Goal: Check status: Check status

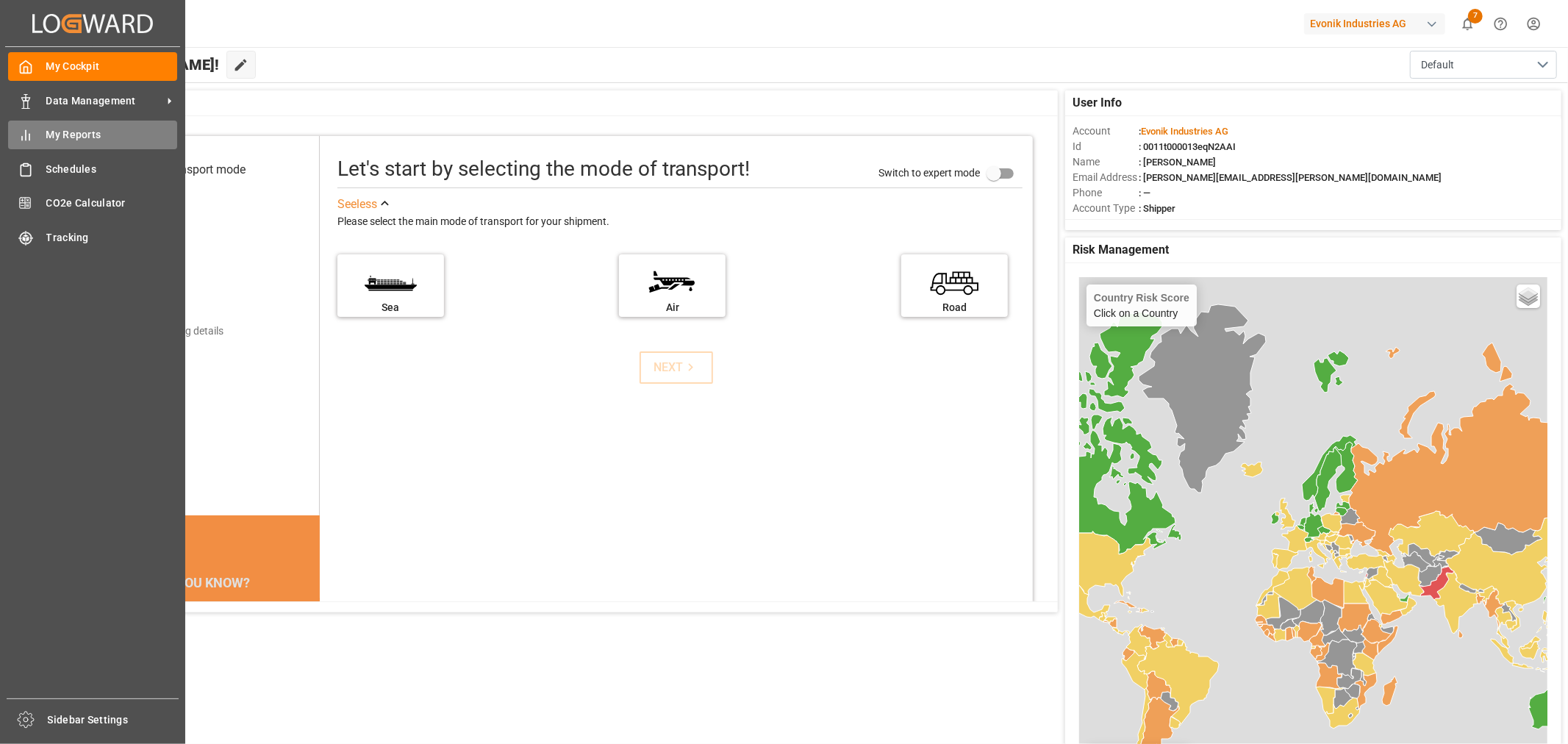
click at [72, 131] on span "My Reports" at bounding box center [112, 134] width 131 height 15
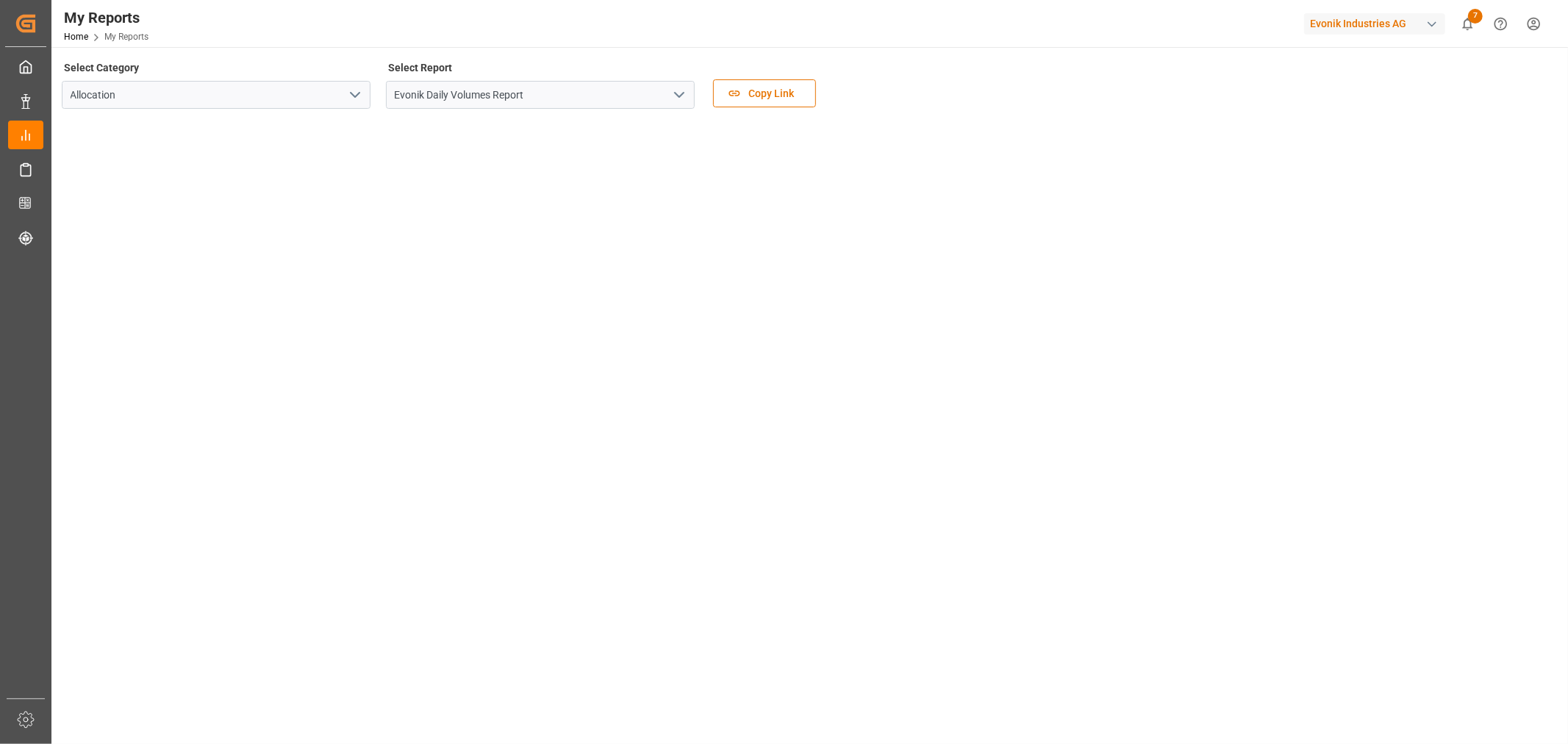
click at [678, 97] on icon "open menu" at bounding box center [679, 95] width 18 height 18
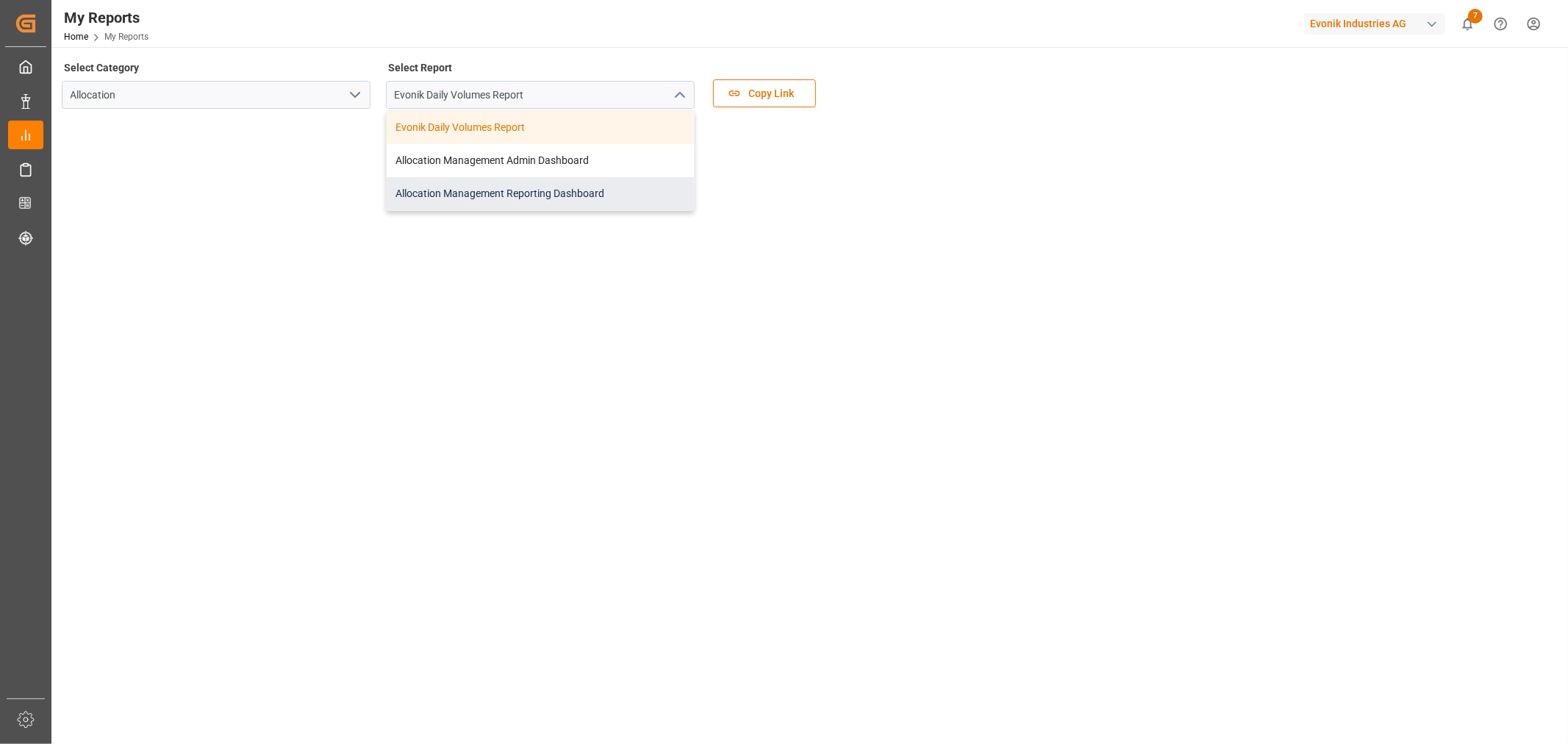
click at [513, 187] on div "Allocation Management Reporting Dashboard" at bounding box center [539, 193] width 307 height 33
